Goal: Information Seeking & Learning: Learn about a topic

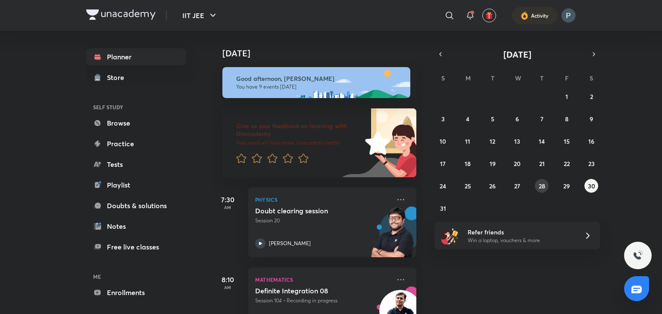
click at [539, 186] on abbr "28" at bounding box center [541, 186] width 6 height 8
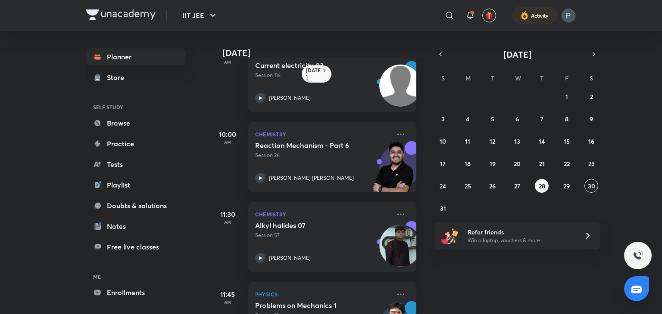
scroll to position [100, 0]
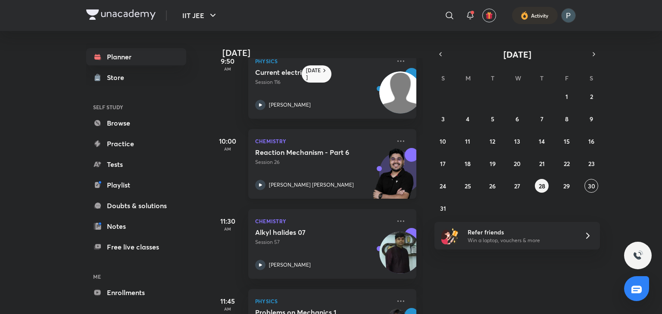
click at [258, 184] on icon at bounding box center [260, 185] width 10 height 10
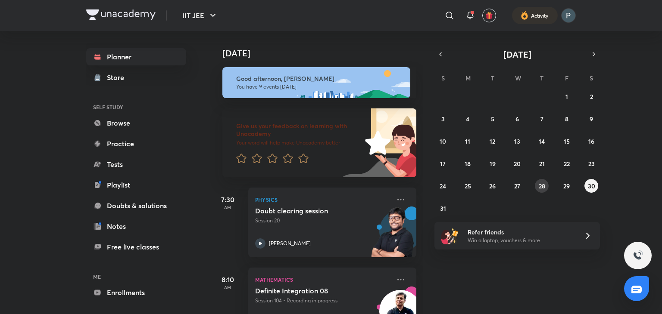
click at [538, 184] on button "28" at bounding box center [542, 186] width 14 height 14
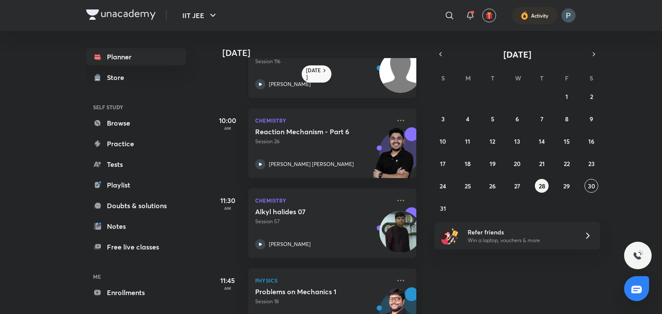
scroll to position [121, 0]
click at [259, 162] on icon at bounding box center [260, 164] width 10 height 10
